Goal: Task Accomplishment & Management: Manage account settings

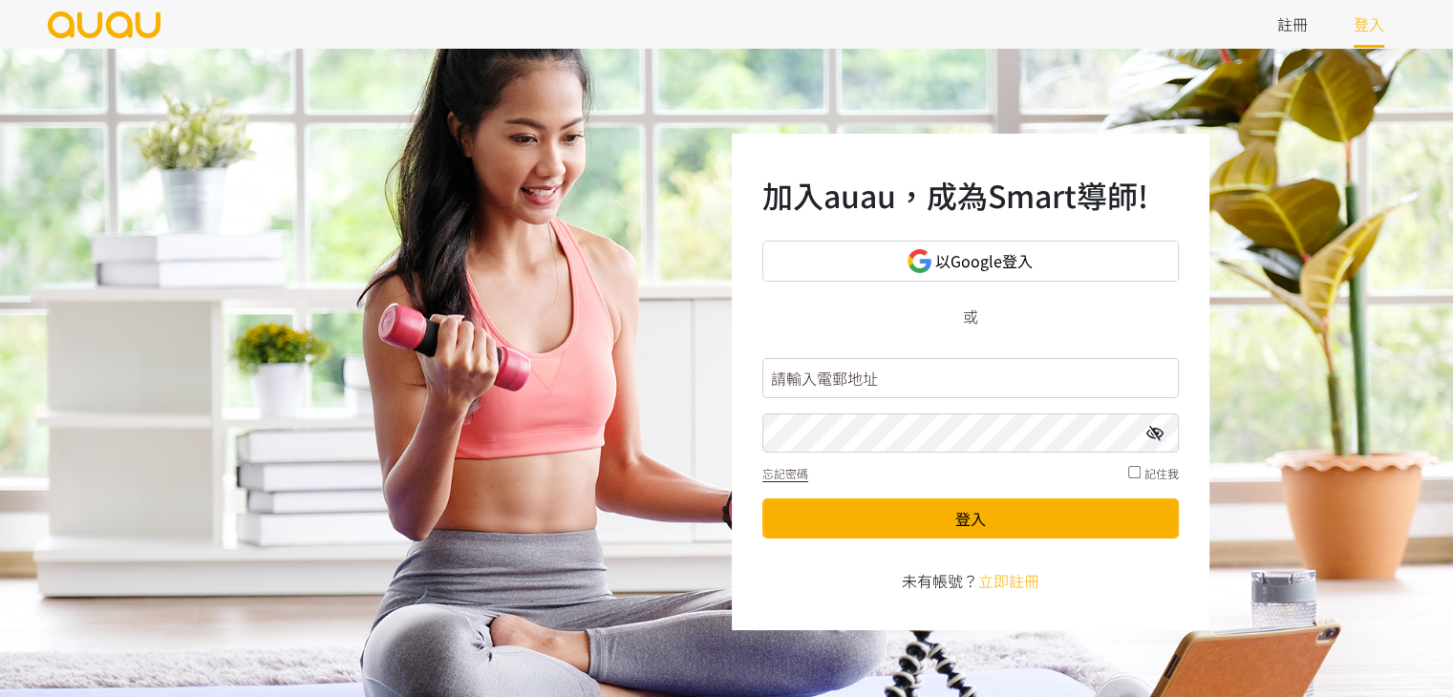
drag, startPoint x: 0, startPoint y: 0, endPoint x: 888, endPoint y: 395, distance: 971.4
click at [887, 385] on input "text" at bounding box center [970, 378] width 417 height 40
type input "[EMAIL_ADDRESS][DOMAIN_NAME]"
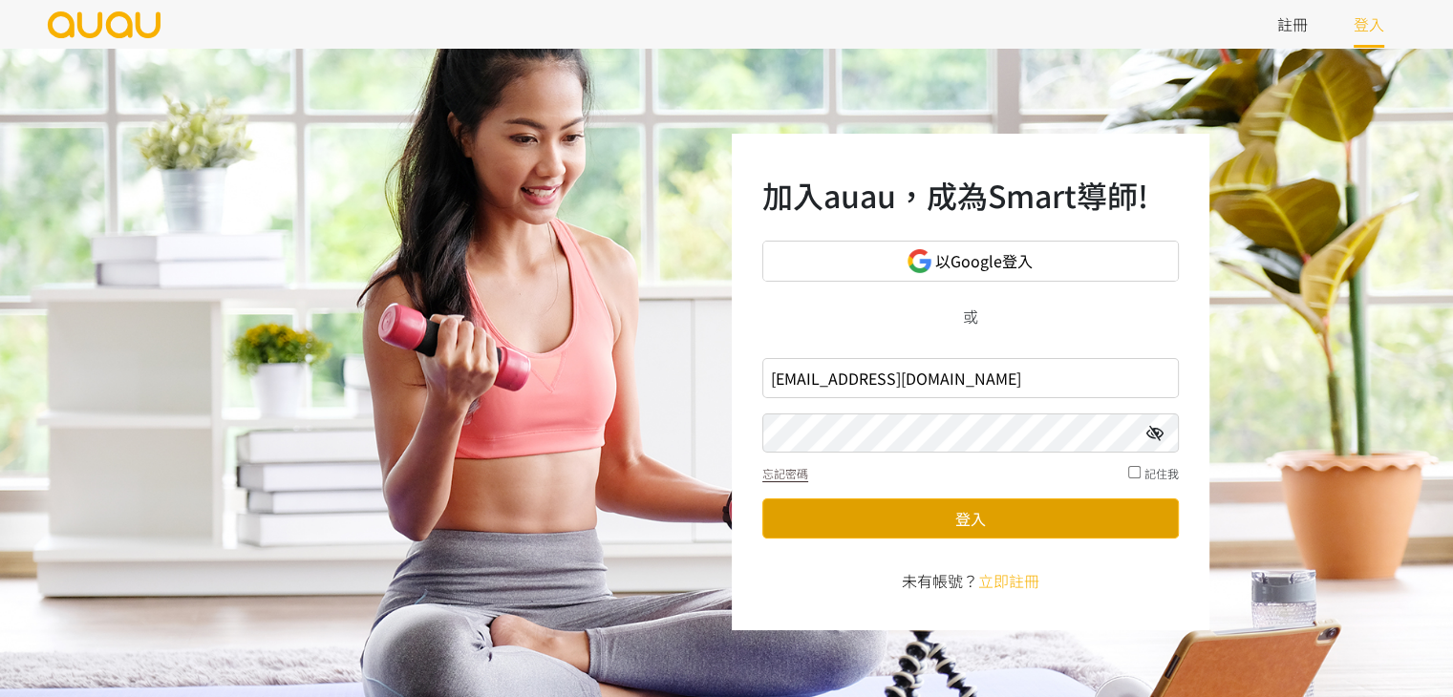
click at [942, 519] on button "登入" at bounding box center [970, 519] width 417 height 40
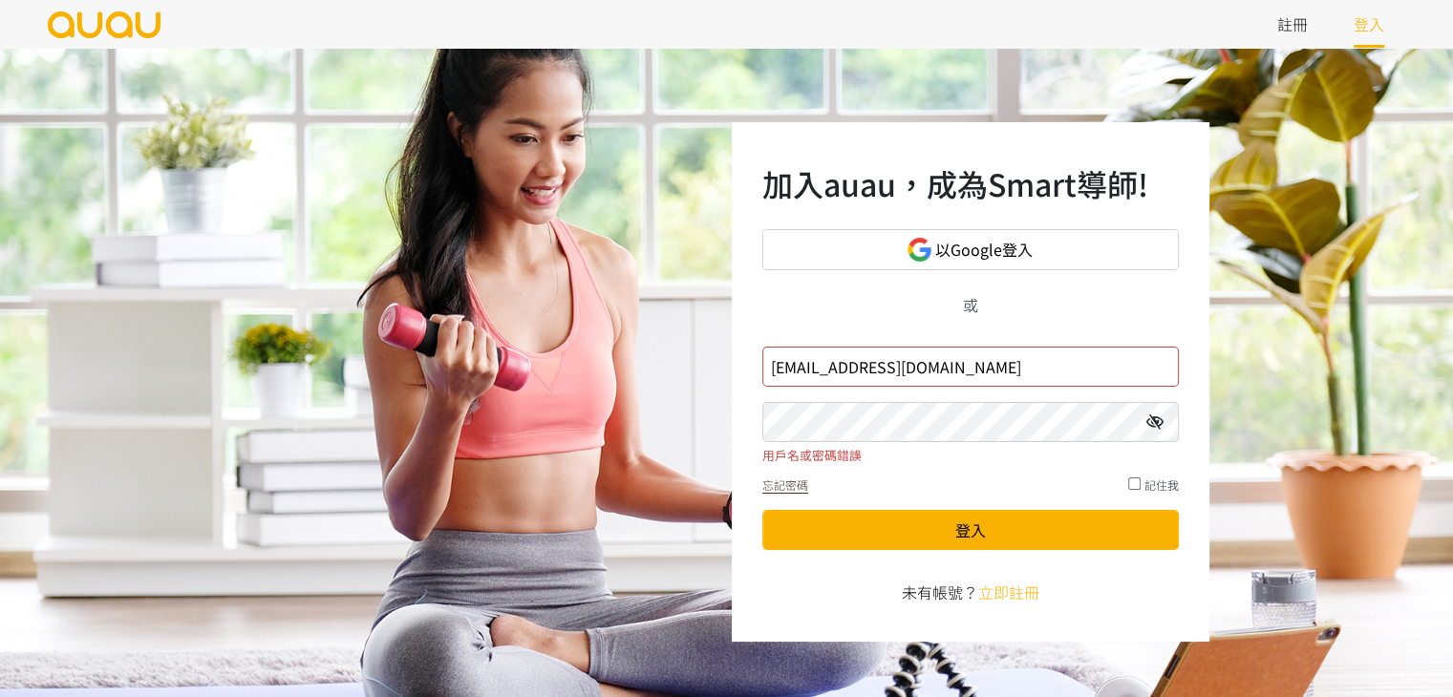
click at [971, 379] on input "[EMAIL_ADDRESS][DOMAIN_NAME]" at bounding box center [970, 367] width 417 height 40
drag, startPoint x: 1077, startPoint y: 363, endPoint x: 418, endPoint y: 442, distance: 663.1
click at [393, 425] on div "加入auau，成為Smart導師! 以Google登入 或 [EMAIL_ADDRESS][DOMAIN_NAME] 用戶名或密碼錯誤 忘記密碼 記住我 登入…" at bounding box center [726, 382] width 1453 height 669
click at [902, 375] on input "text" at bounding box center [970, 367] width 417 height 40
drag, startPoint x: 833, startPoint y: 307, endPoint x: 829, endPoint y: 330, distance: 23.2
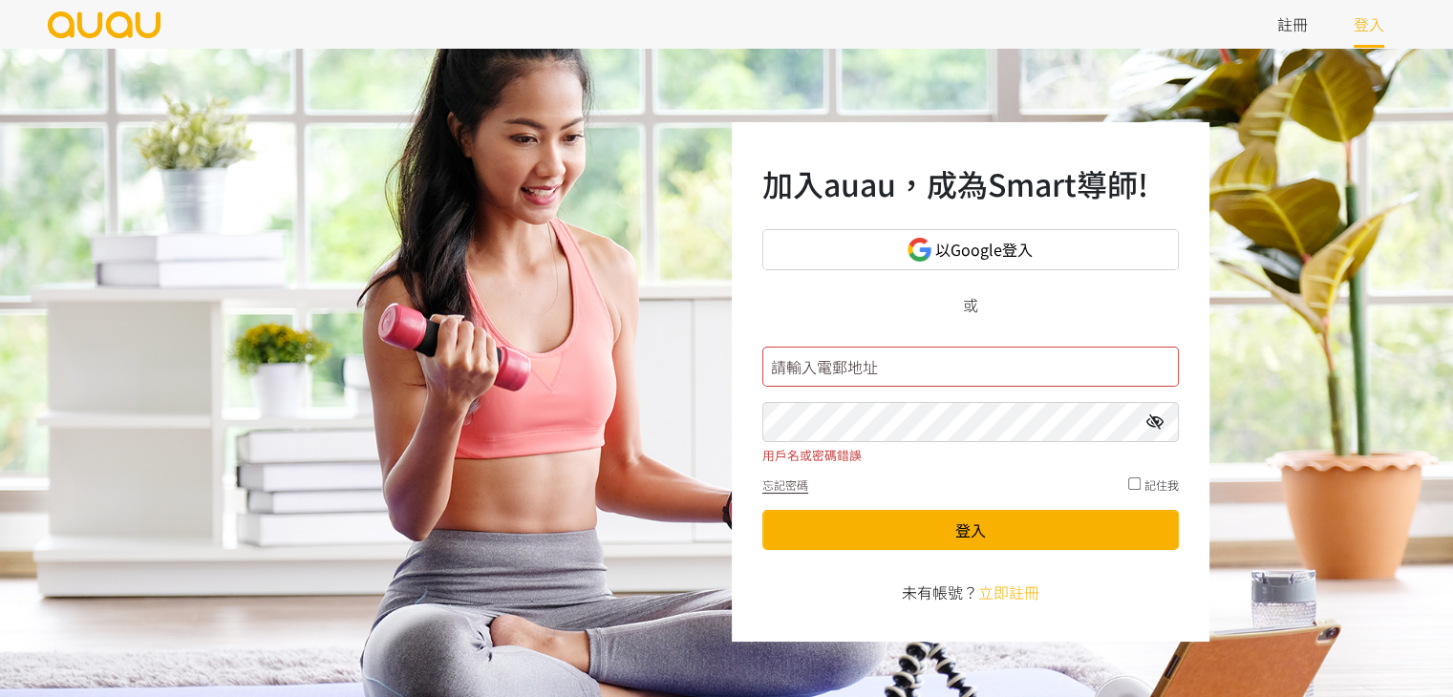
click at [833, 307] on div "或" at bounding box center [970, 304] width 417 height 23
click at [919, 354] on input "text" at bounding box center [970, 367] width 417 height 40
type input "[EMAIL_ADDRESS][DOMAIN_NAME]"
click at [1150, 422] on icon at bounding box center [1155, 422] width 17 height 15
click at [553, 461] on div "加入auau，成為Smart導師! 以Google登入 或 [EMAIL_ADDRESS][DOMAIN_NAME] 用戶名或密碼錯誤 忘記密碼 記住我 登入…" at bounding box center [726, 382] width 1453 height 669
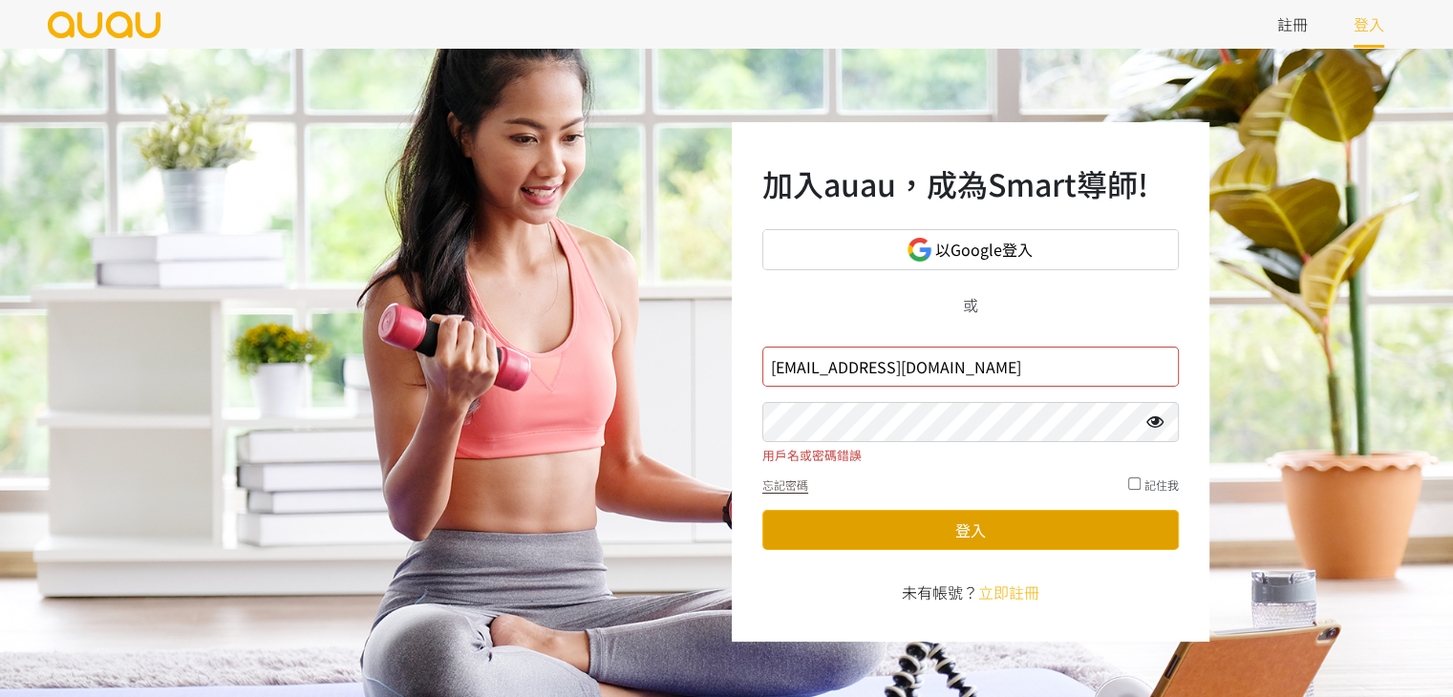
click at [786, 519] on button "登入" at bounding box center [970, 530] width 417 height 40
